Goal: Check status: Check status

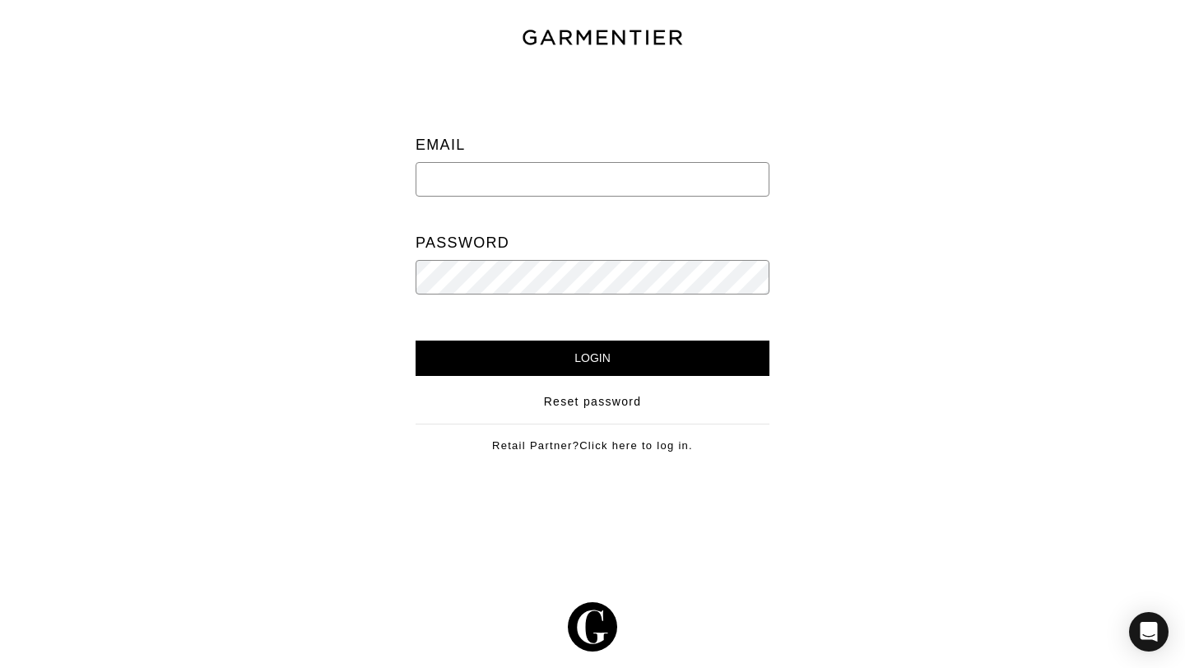
type input "[PERSON_NAME][EMAIL_ADDRESS][DOMAIN_NAME]"
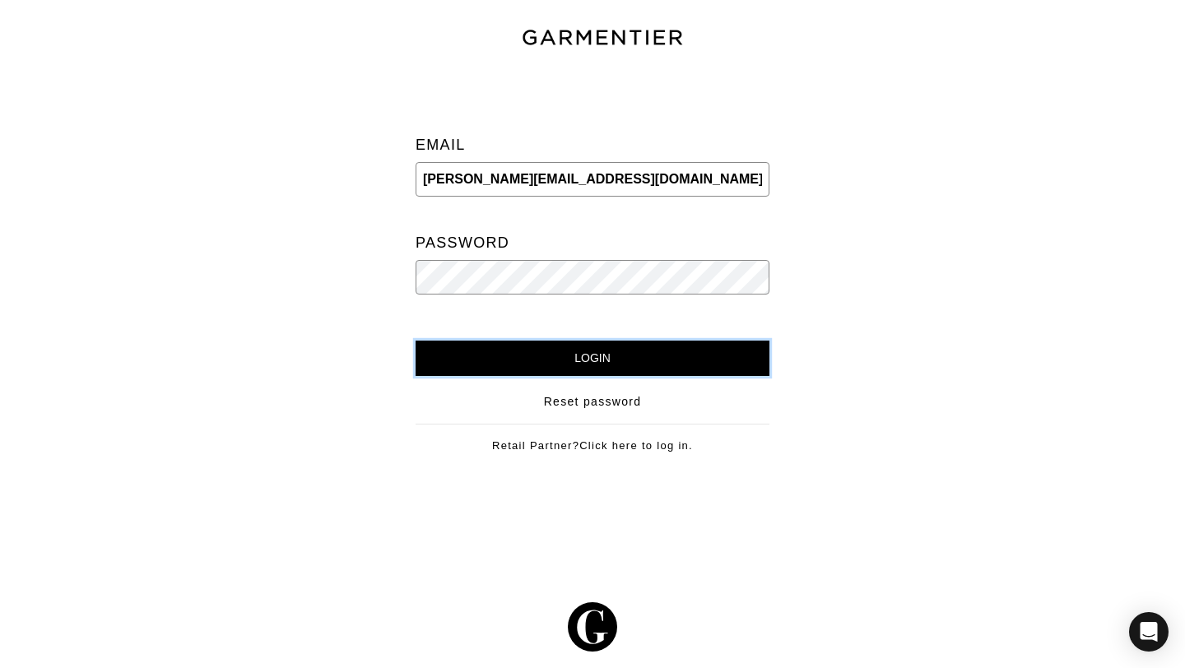
click at [619, 353] on input "Login" at bounding box center [593, 358] width 354 height 35
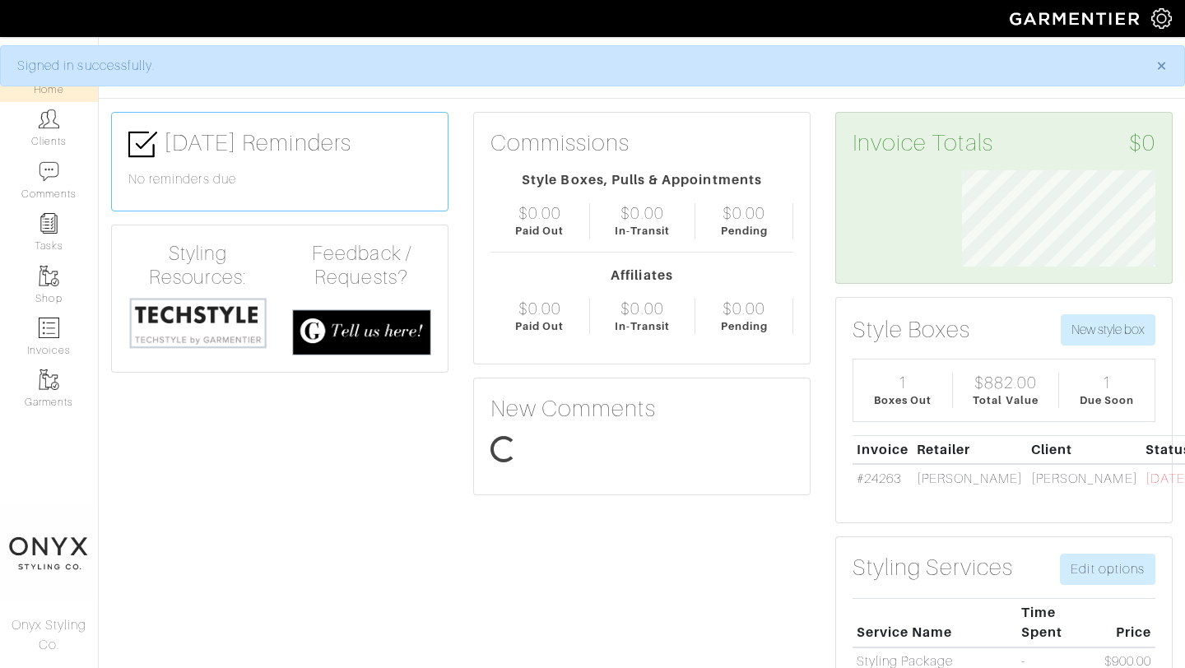
scroll to position [96, 218]
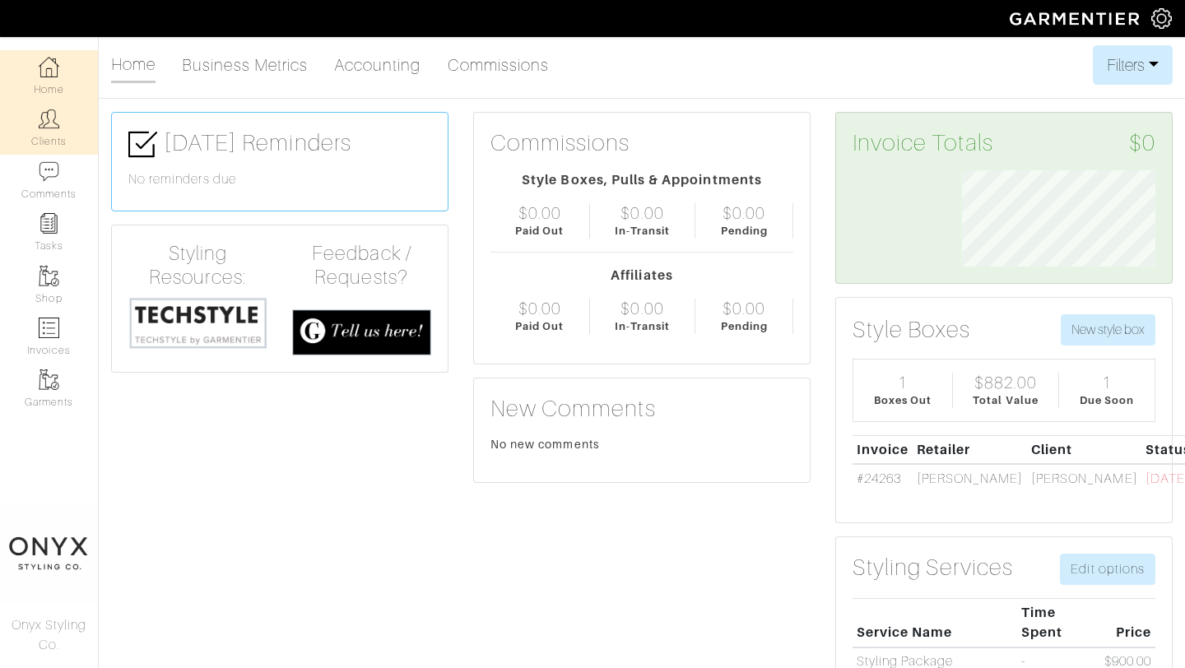
click at [69, 125] on link "Clients" at bounding box center [49, 128] width 98 height 52
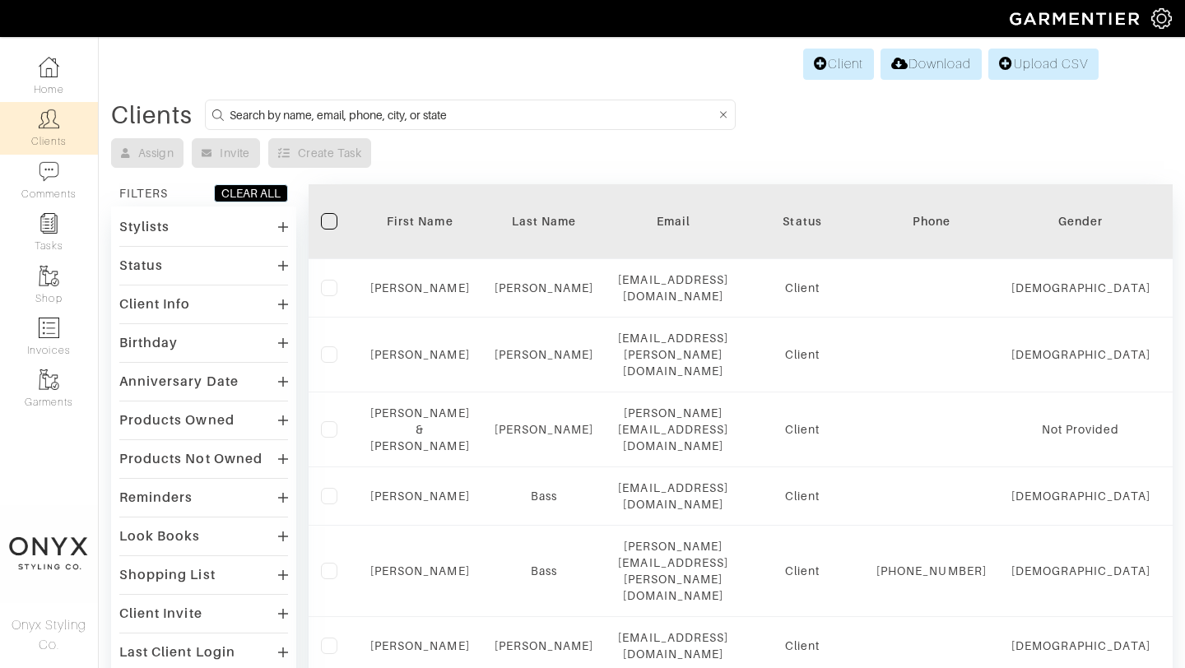
click at [278, 116] on input at bounding box center [473, 115] width 487 height 21
type input "ryan fusselman"
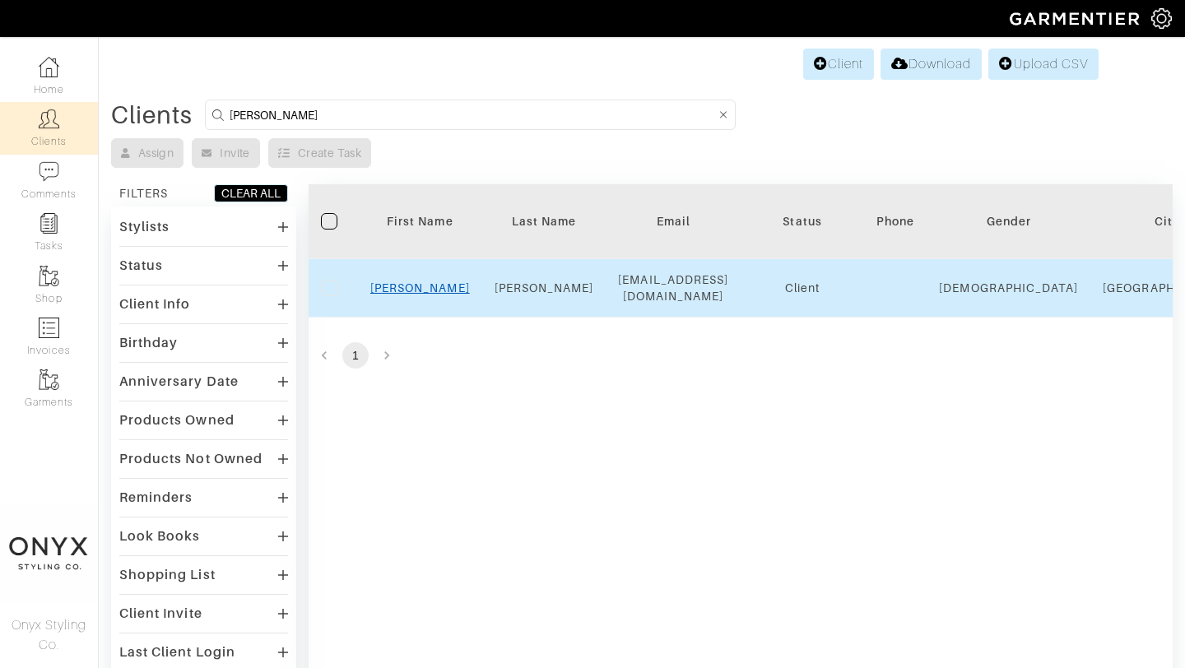
click at [417, 286] on link "Ryan" at bounding box center [420, 288] width 100 height 13
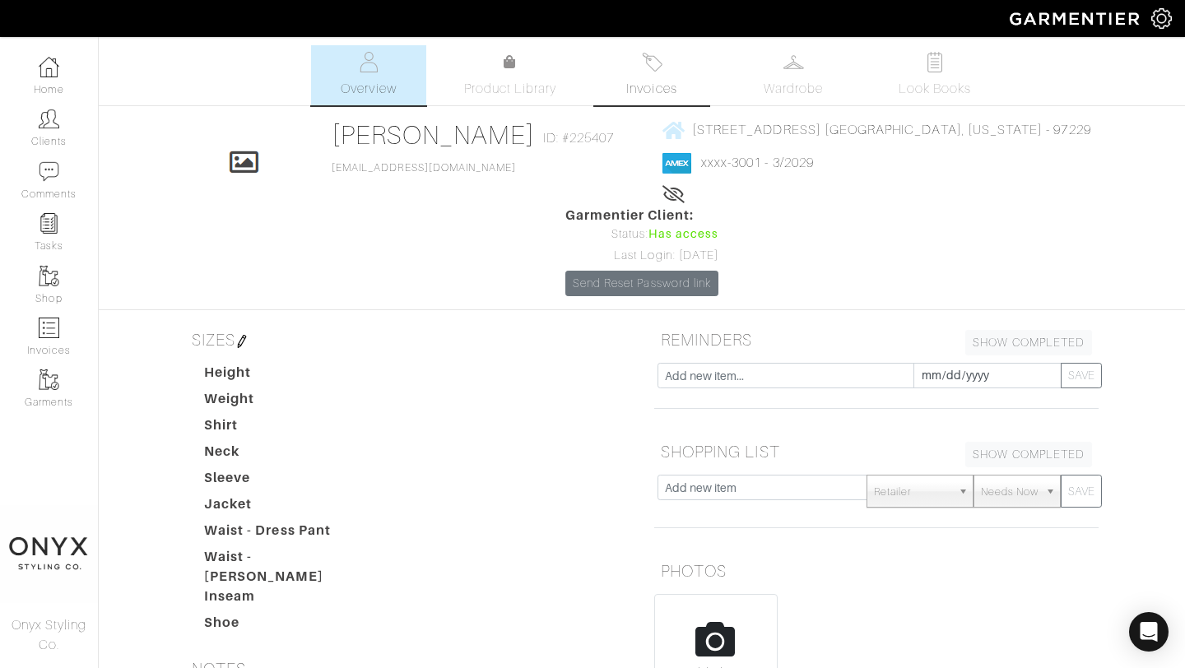
click at [654, 82] on span "Invoices" at bounding box center [651, 89] width 50 height 20
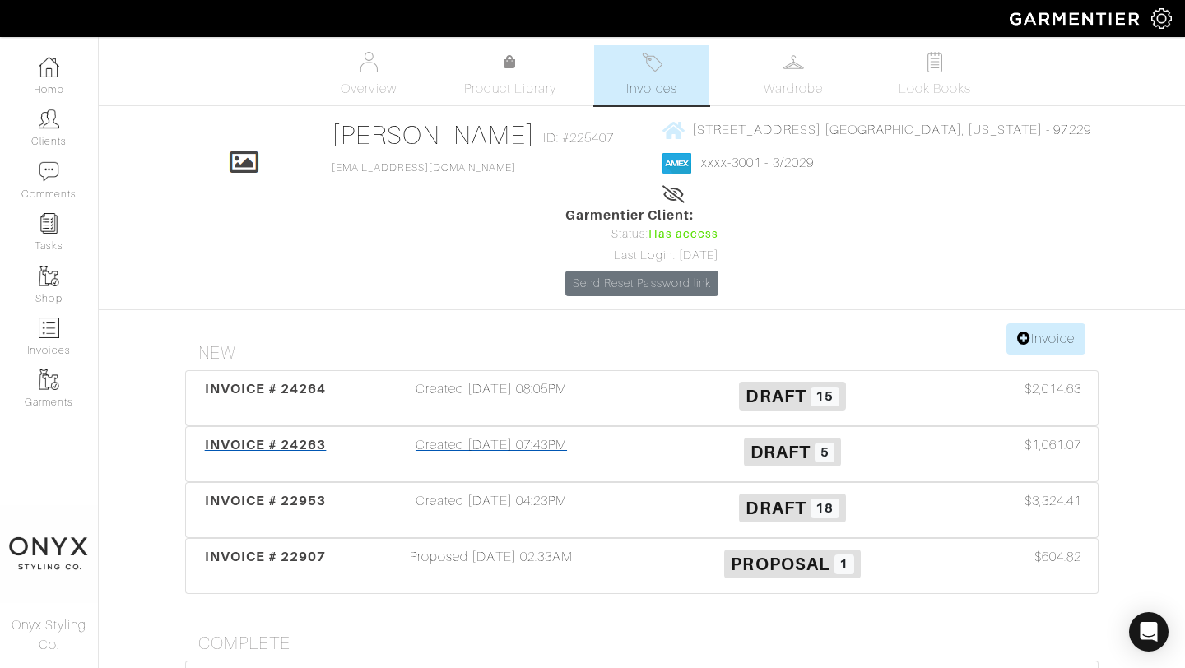
click at [296, 437] on span "INVOICE # 24263" at bounding box center [266, 445] width 122 height 16
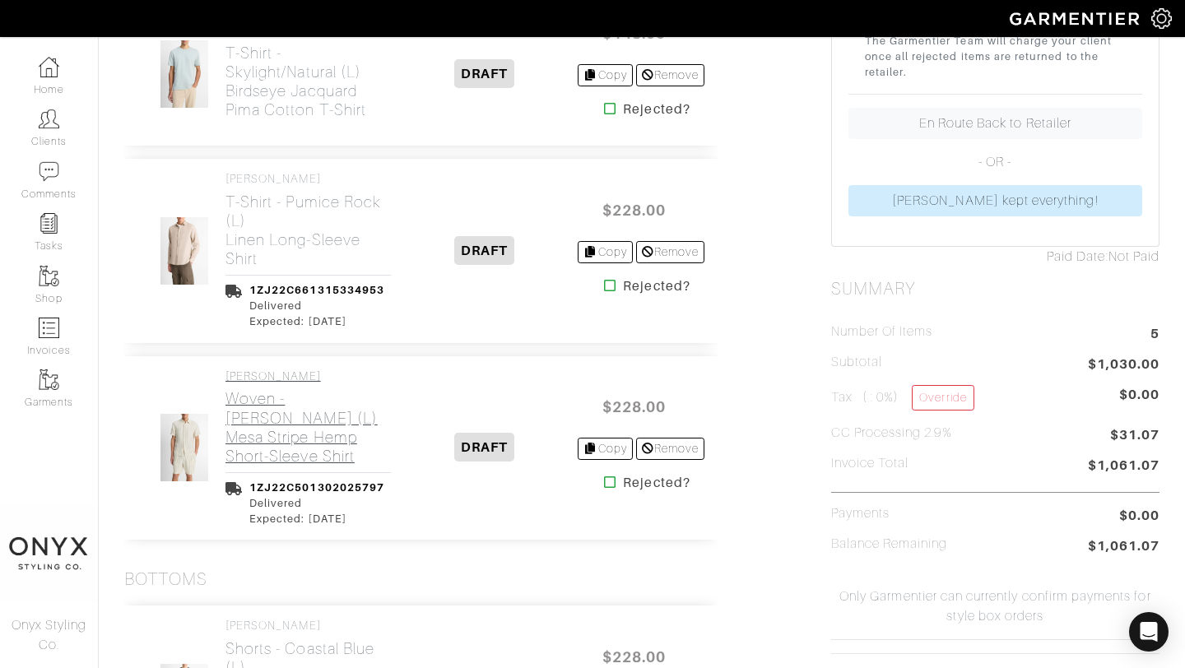
scroll to position [450, 0]
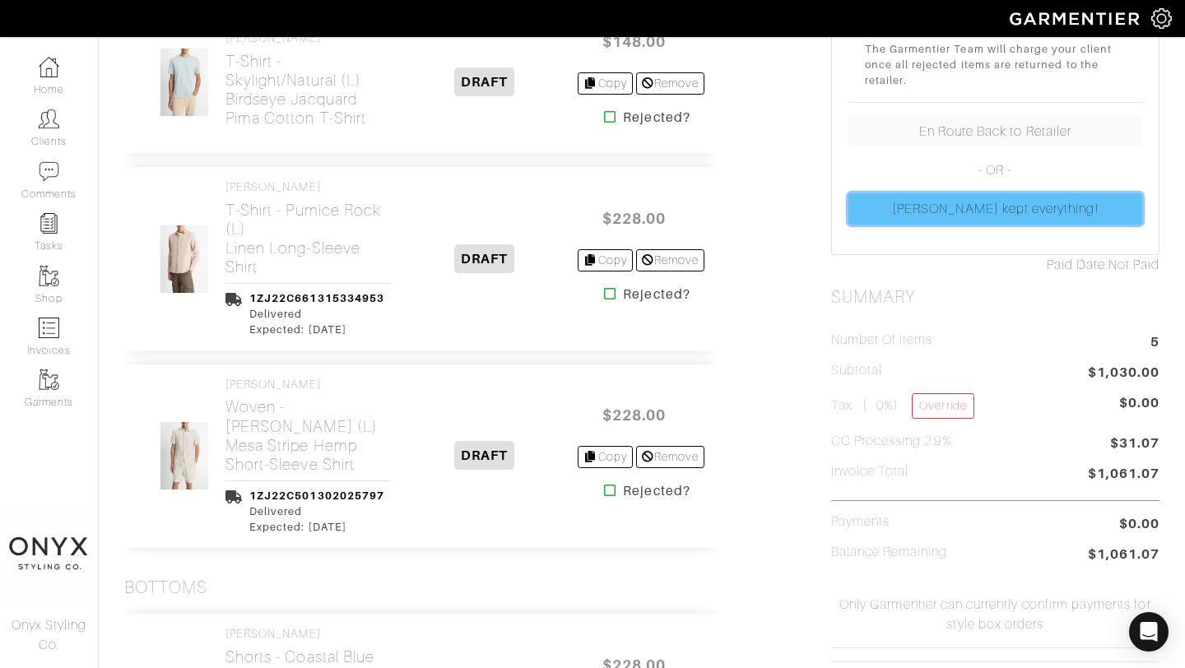
click at [1013, 198] on link "[PERSON_NAME] kept everything!" at bounding box center [996, 208] width 294 height 31
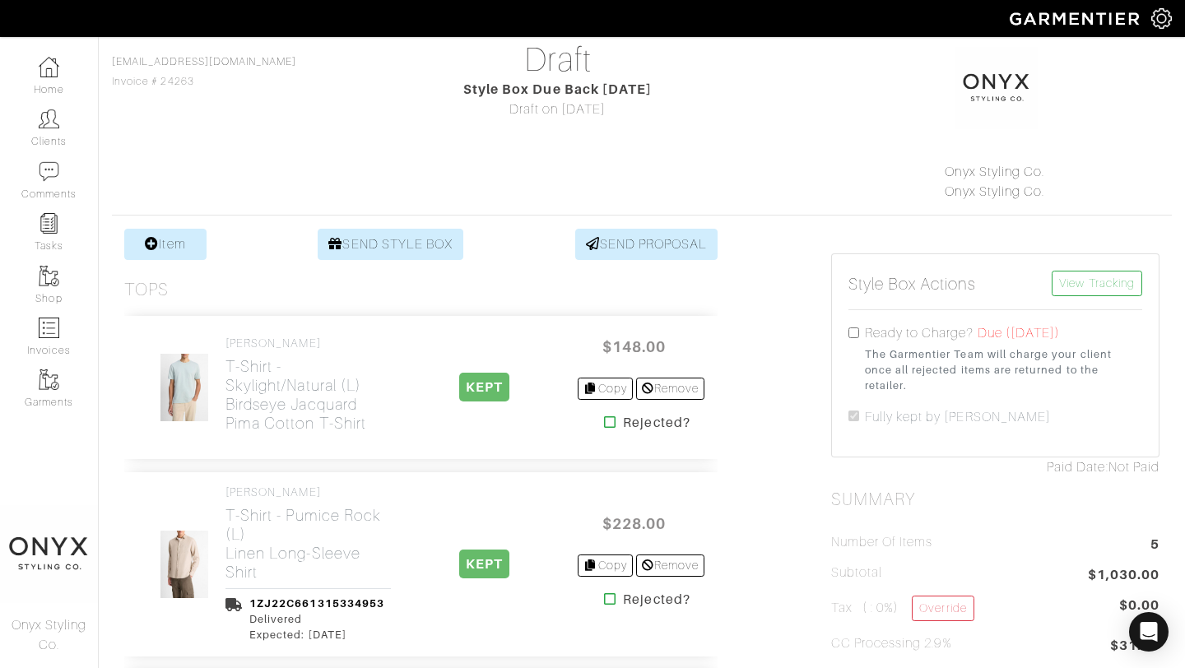
scroll to position [0, 0]
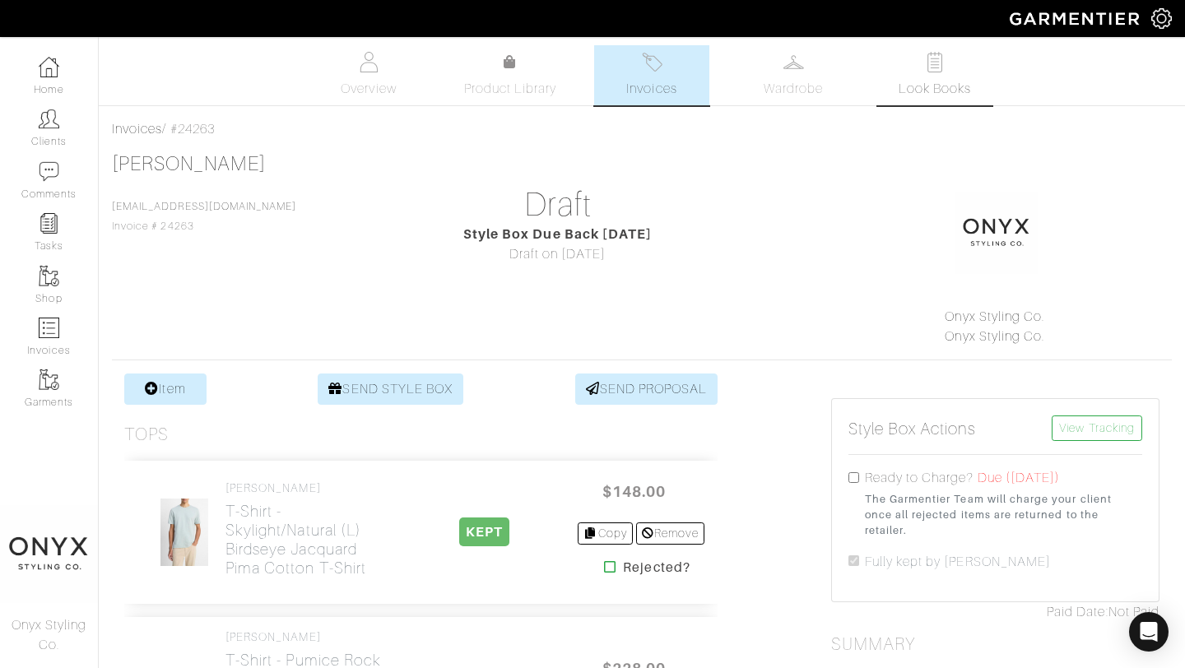
click at [909, 81] on span "Look Books" at bounding box center [935, 89] width 73 height 20
